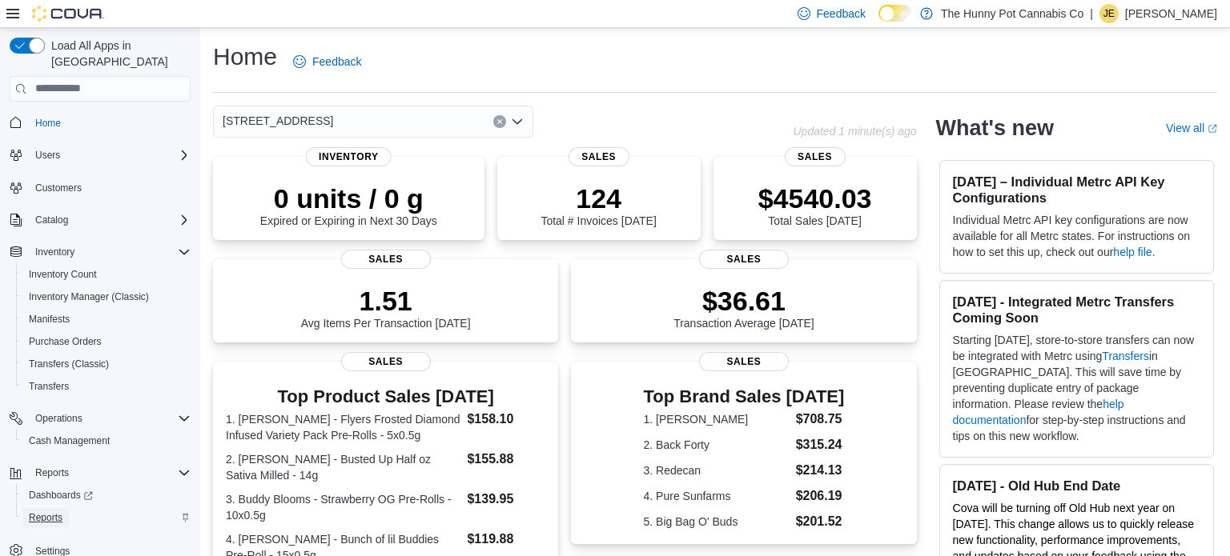
click at [51, 512] on span "Reports" at bounding box center [46, 518] width 34 height 13
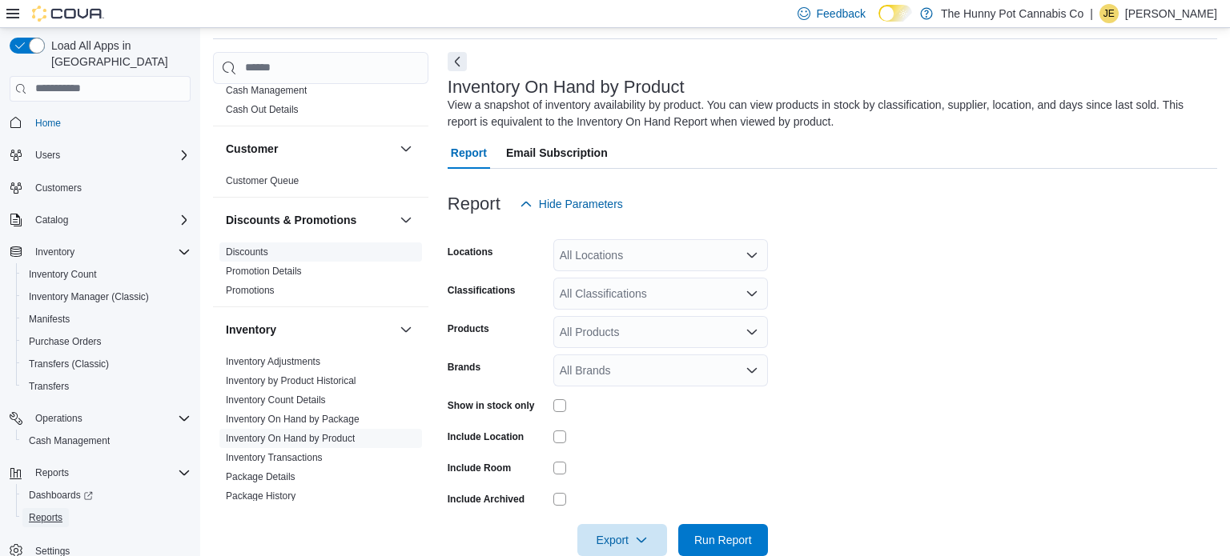
scroll to position [50, 0]
click at [619, 256] on div "All Locations" at bounding box center [660, 255] width 215 height 32
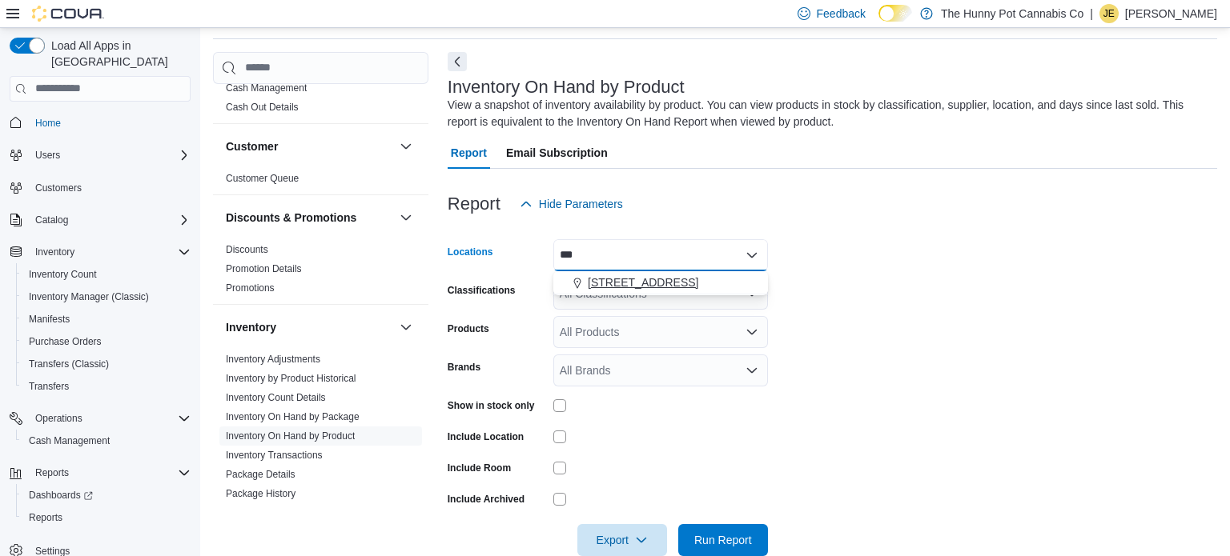
type input "***"
click at [644, 276] on span "[STREET_ADDRESS]" at bounding box center [643, 283] width 110 height 16
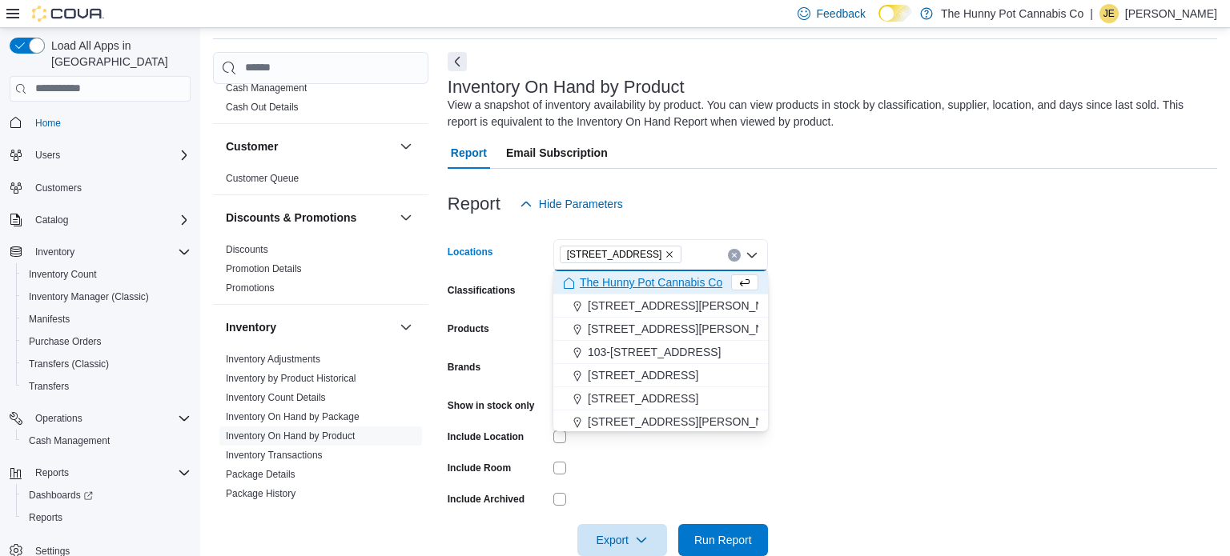
click at [836, 277] on form "Locations [STREET_ADDRESS] Selected. [STREET_ADDRESS] Press Backspace to delete…" at bounding box center [832, 388] width 769 height 336
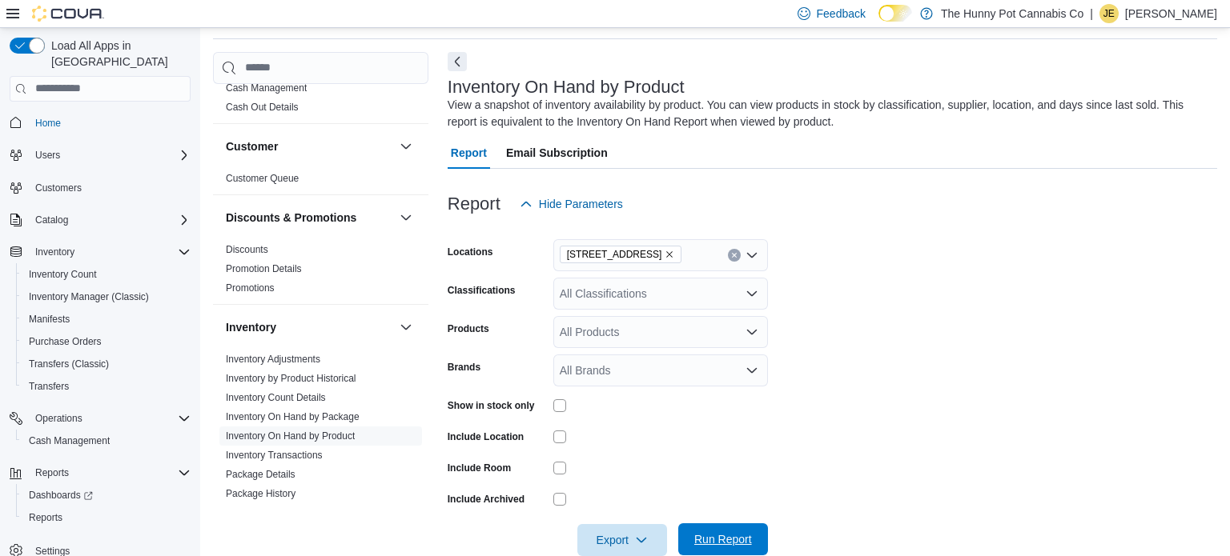
click at [709, 535] on span "Run Report" at bounding box center [723, 540] width 58 height 16
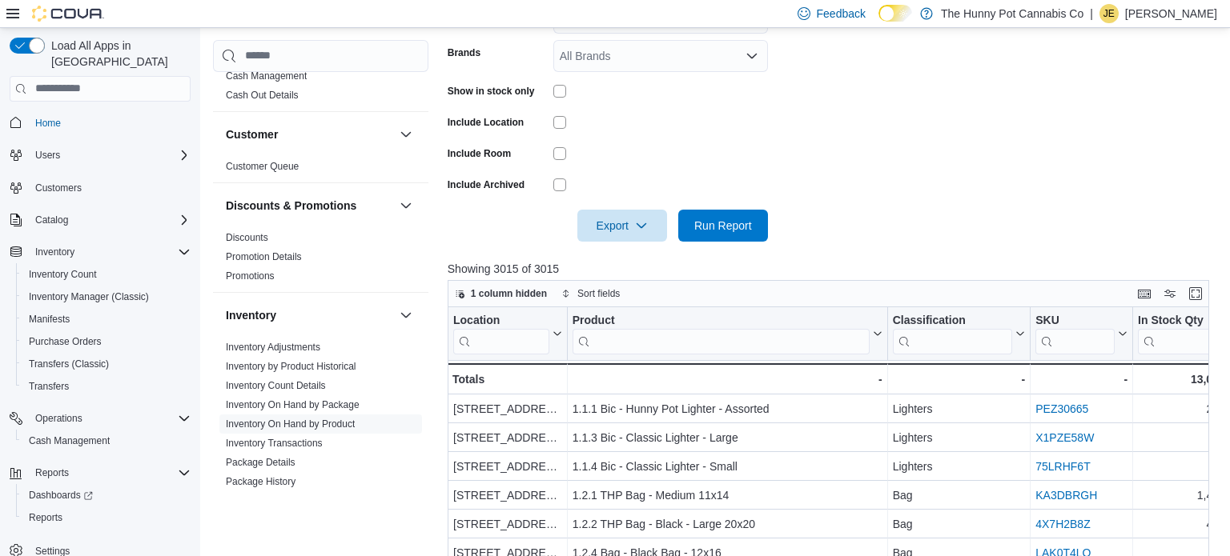
scroll to position [368, 0]
click at [638, 223] on icon "button" at bounding box center [641, 225] width 13 height 13
click at [637, 254] on span "Export to Excel" at bounding box center [625, 258] width 72 height 13
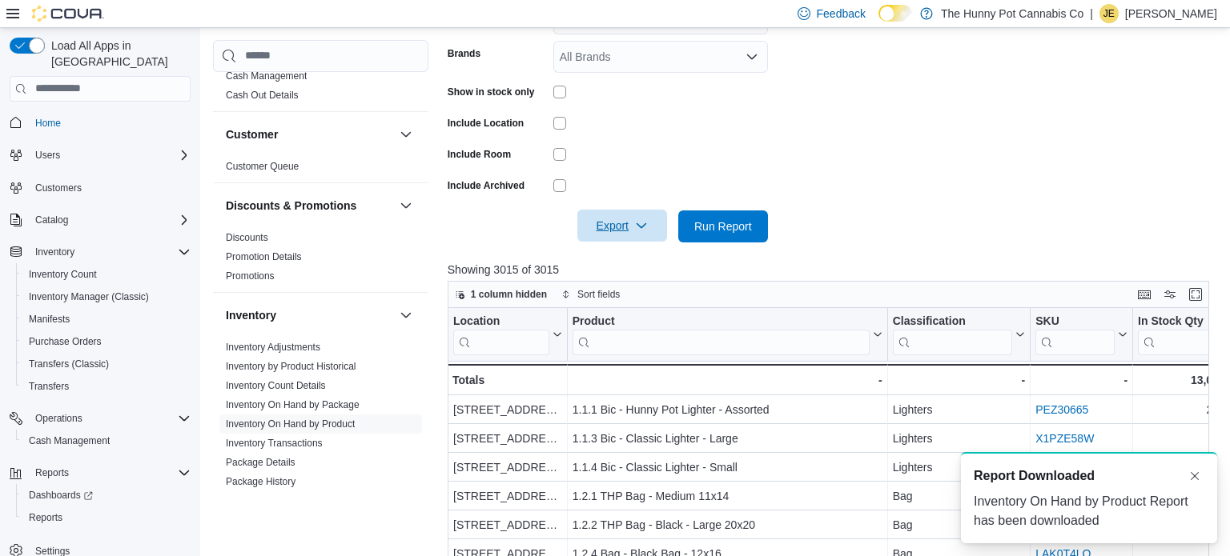
scroll to position [0, 0]
